Goal: Navigation & Orientation: Go to known website

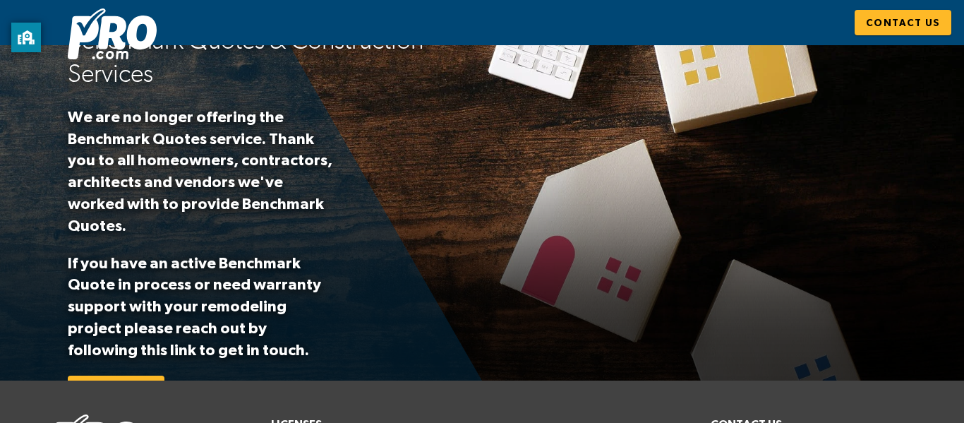
click at [96, 25] on img at bounding box center [112, 33] width 89 height 51
click at [114, 23] on img at bounding box center [112, 33] width 89 height 51
click at [114, 18] on img at bounding box center [112, 33] width 89 height 51
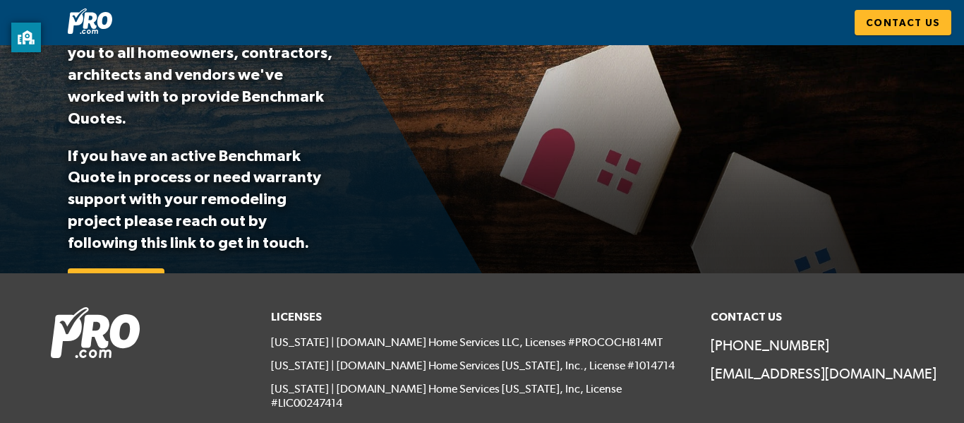
scroll to position [155, 0]
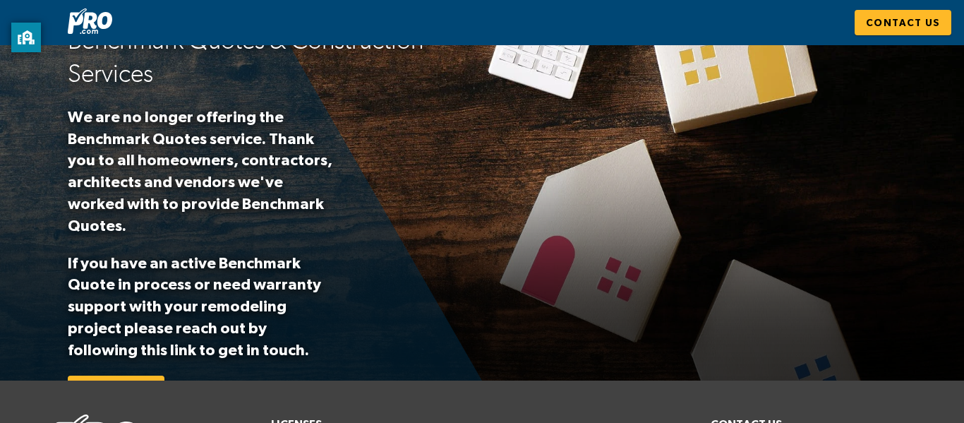
scroll to position [155, 0]
